Goal: Transaction & Acquisition: Purchase product/service

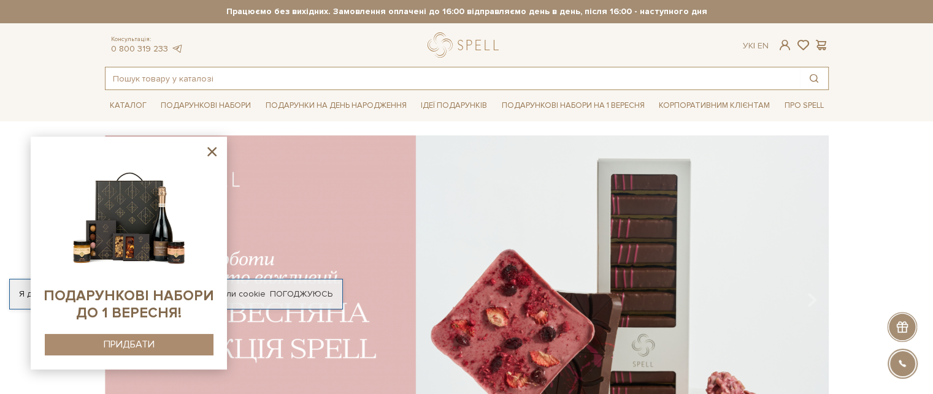
paste input "3397 Набір Шоколадна фантазія (2.0)"
drag, startPoint x: 153, startPoint y: 78, endPoint x: 121, endPoint y: 62, distance: 36.2
click at [117, 67] on input "3397 Набір Шоколадна фантазія (2.0)" at bounding box center [452, 78] width 694 height 22
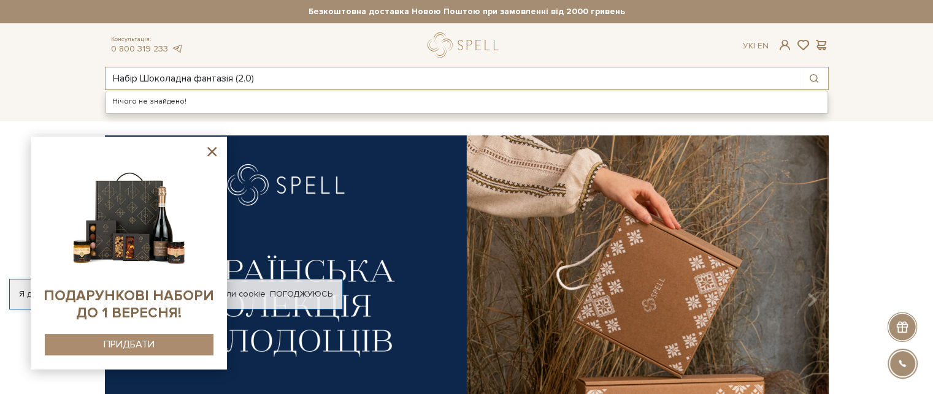
drag, startPoint x: 283, startPoint y: 71, endPoint x: 270, endPoint y: 70, distance: 12.9
click at [271, 70] on input "Набір Шоколадна фантазія (2.0)" at bounding box center [452, 78] width 694 height 22
click at [267, 71] on input "Набір Шоколадна фантазія (2.0)" at bounding box center [452, 78] width 694 height 22
click at [262, 75] on input "Набір Шоколадна фантазія (2.0)" at bounding box center [452, 78] width 694 height 22
type input "Н"
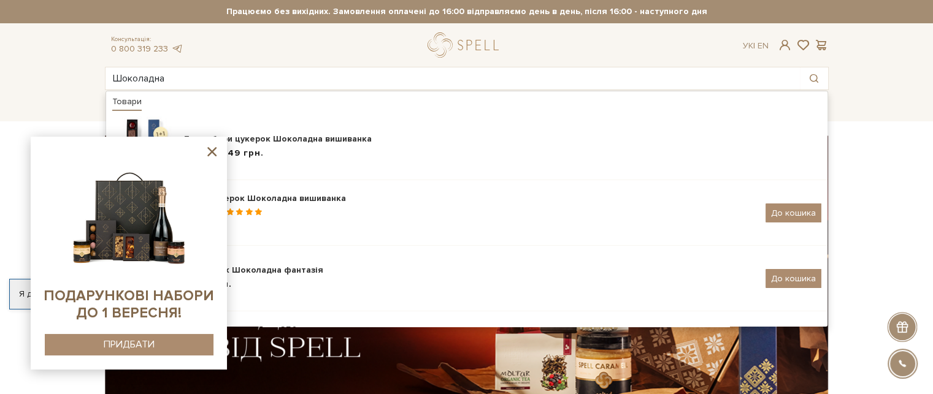
click at [213, 147] on icon at bounding box center [211, 151] width 15 height 15
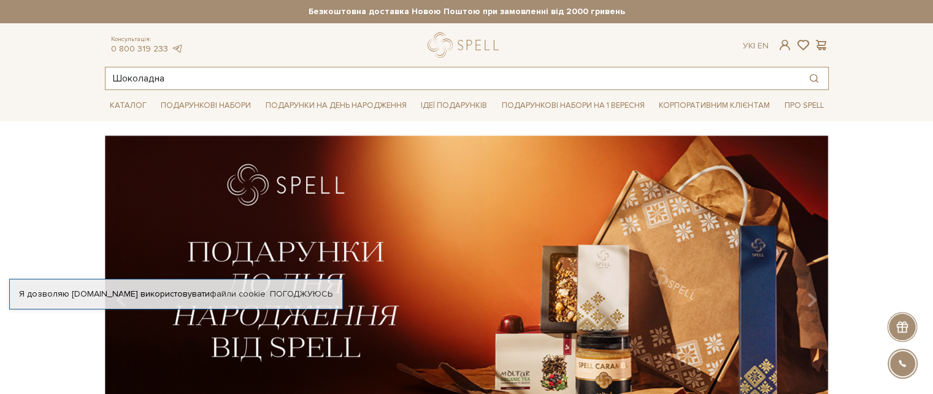
click at [194, 79] on input "Шоколадна" at bounding box center [452, 78] width 694 height 22
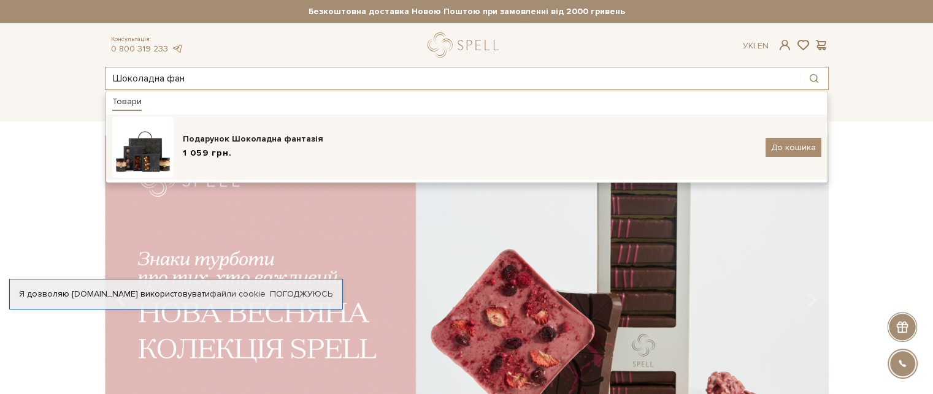
type input "Шоколадна фан"
click at [213, 133] on div "Подарунок Шоколадна фантазія" at bounding box center [469, 139] width 573 height 12
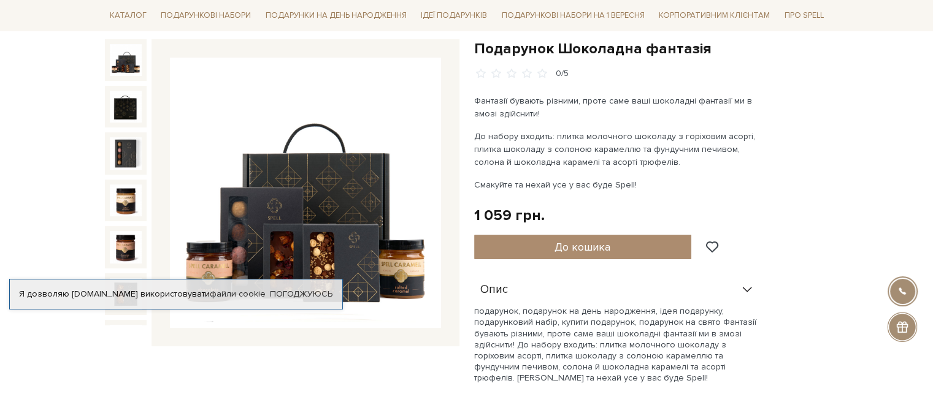
scroll to position [184, 0]
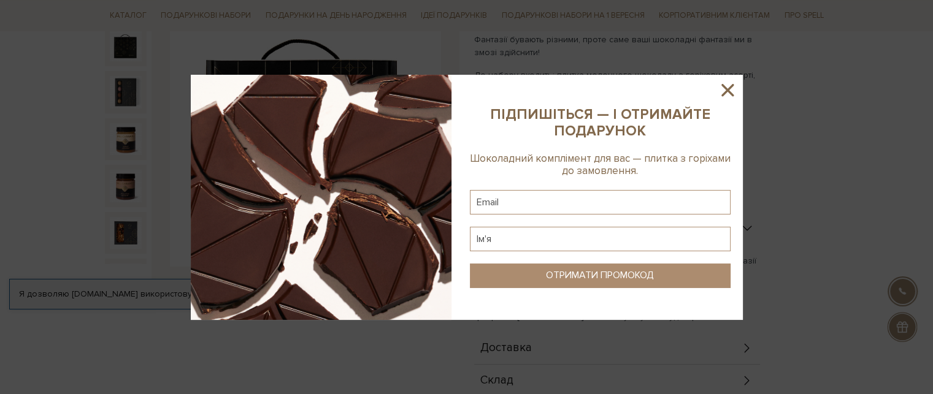
click at [725, 88] on icon at bounding box center [727, 90] width 12 height 12
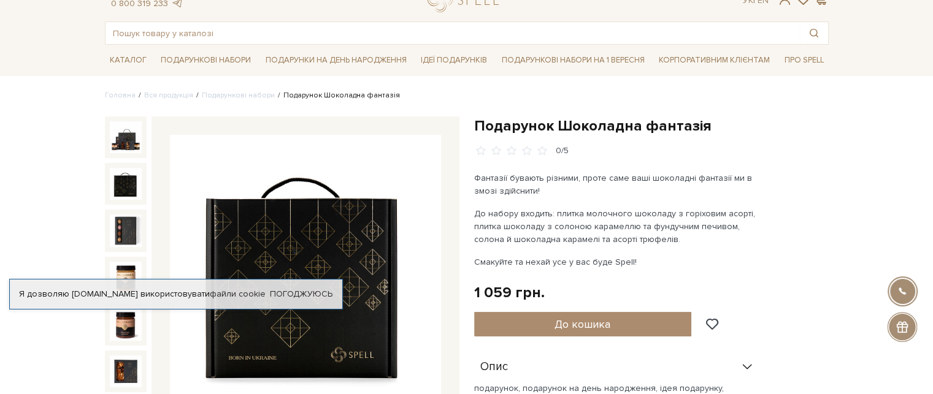
scroll to position [0, 0]
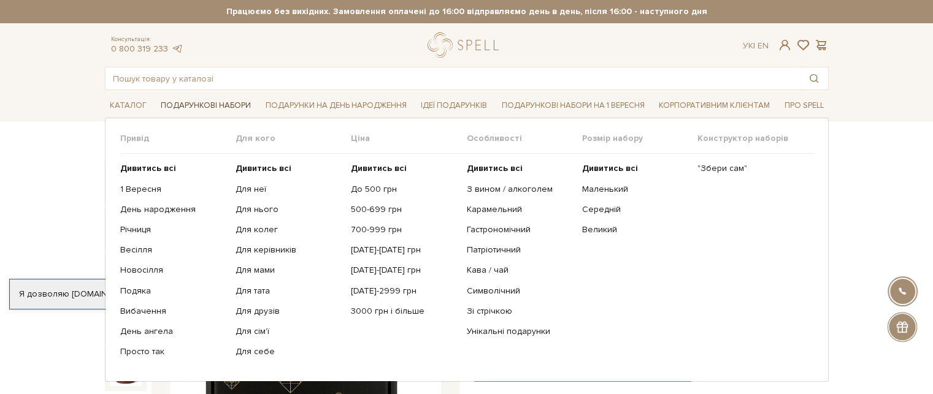
click at [189, 103] on link "Подарункові набори" at bounding box center [206, 105] width 100 height 19
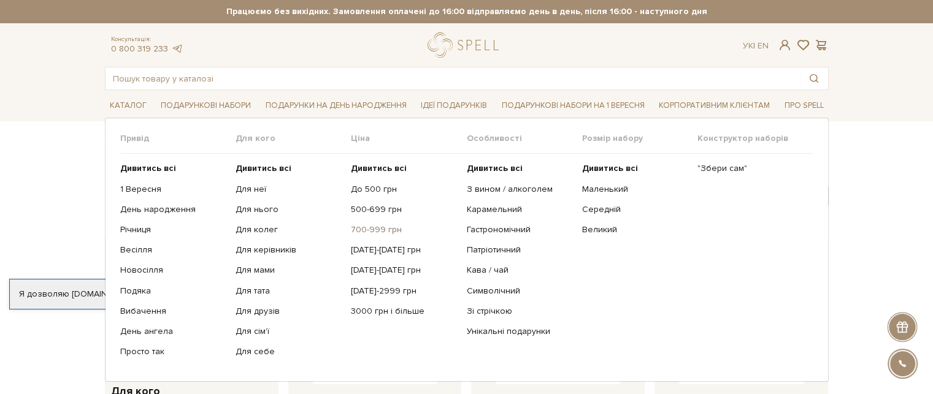
click at [379, 229] on link "700-999 грн" at bounding box center [404, 229] width 106 height 11
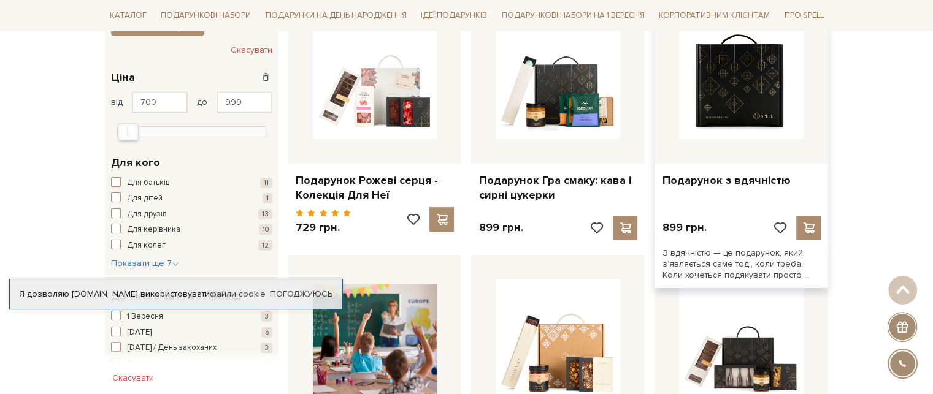
click at [716, 101] on img at bounding box center [741, 77] width 124 height 124
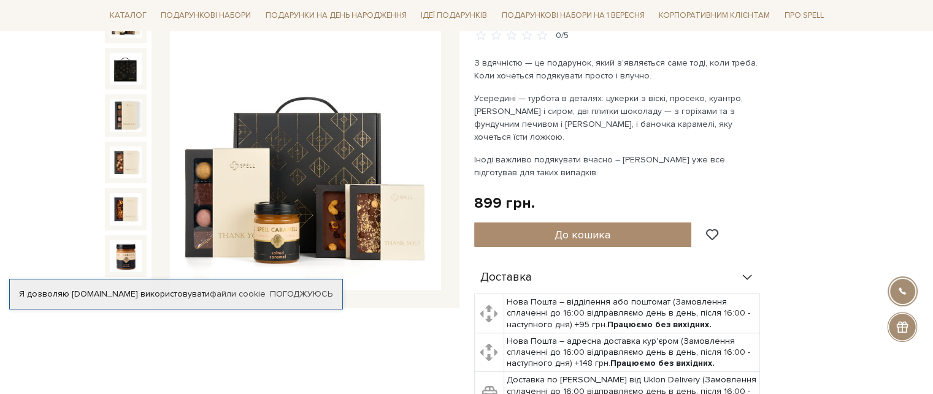
scroll to position [61, 0]
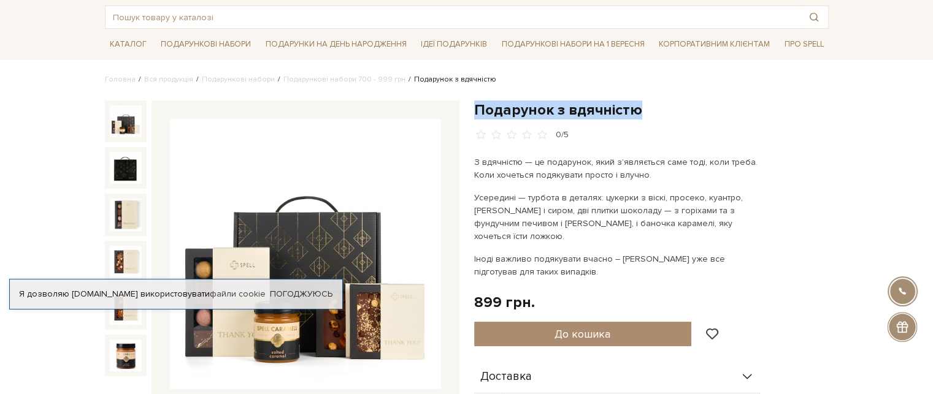
drag, startPoint x: 649, startPoint y: 111, endPoint x: 475, endPoint y: 111, distance: 174.2
click at [475, 111] on h1 "Подарунок з вдячністю" at bounding box center [651, 110] width 354 height 19
copy h1 "Подарунок з вдячністю"
